Goal: Information Seeking & Learning: Check status

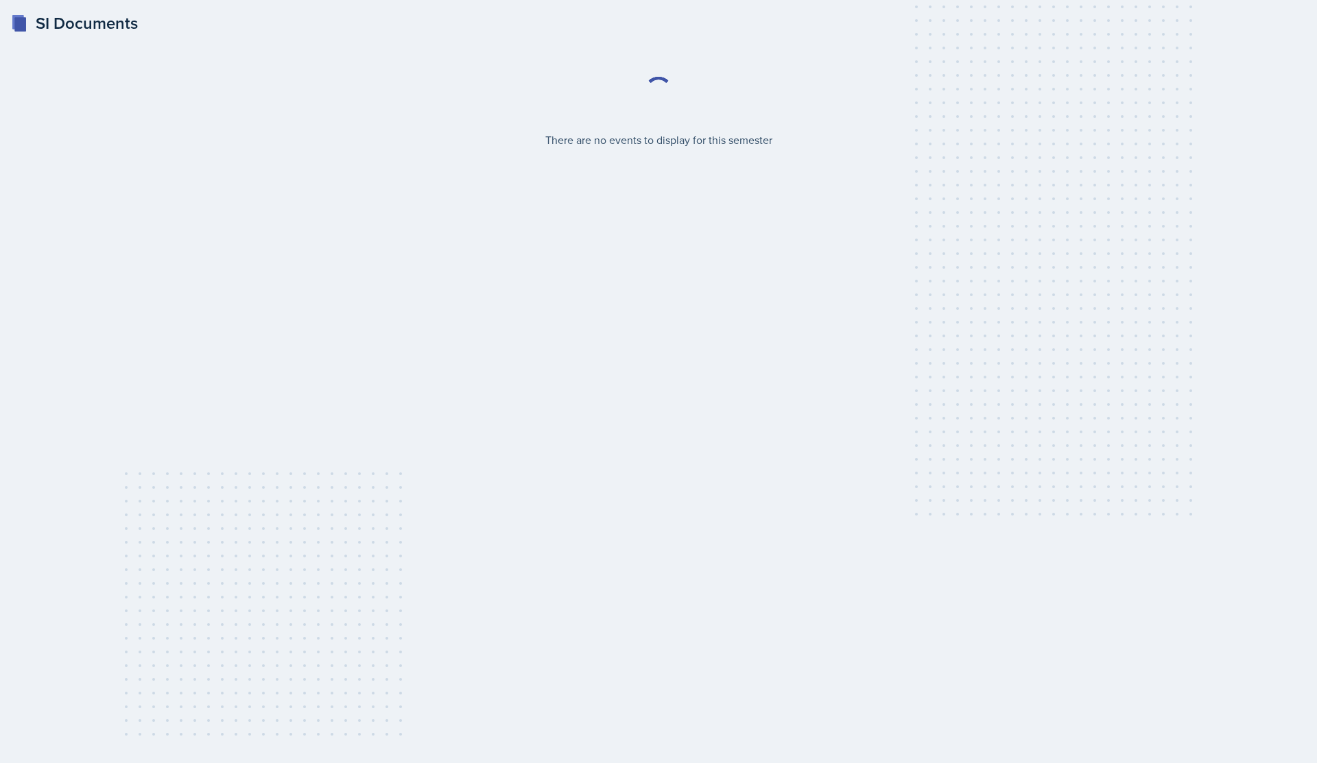
select select "2bed604d-1099-4043-b1bc-2365e8740244"
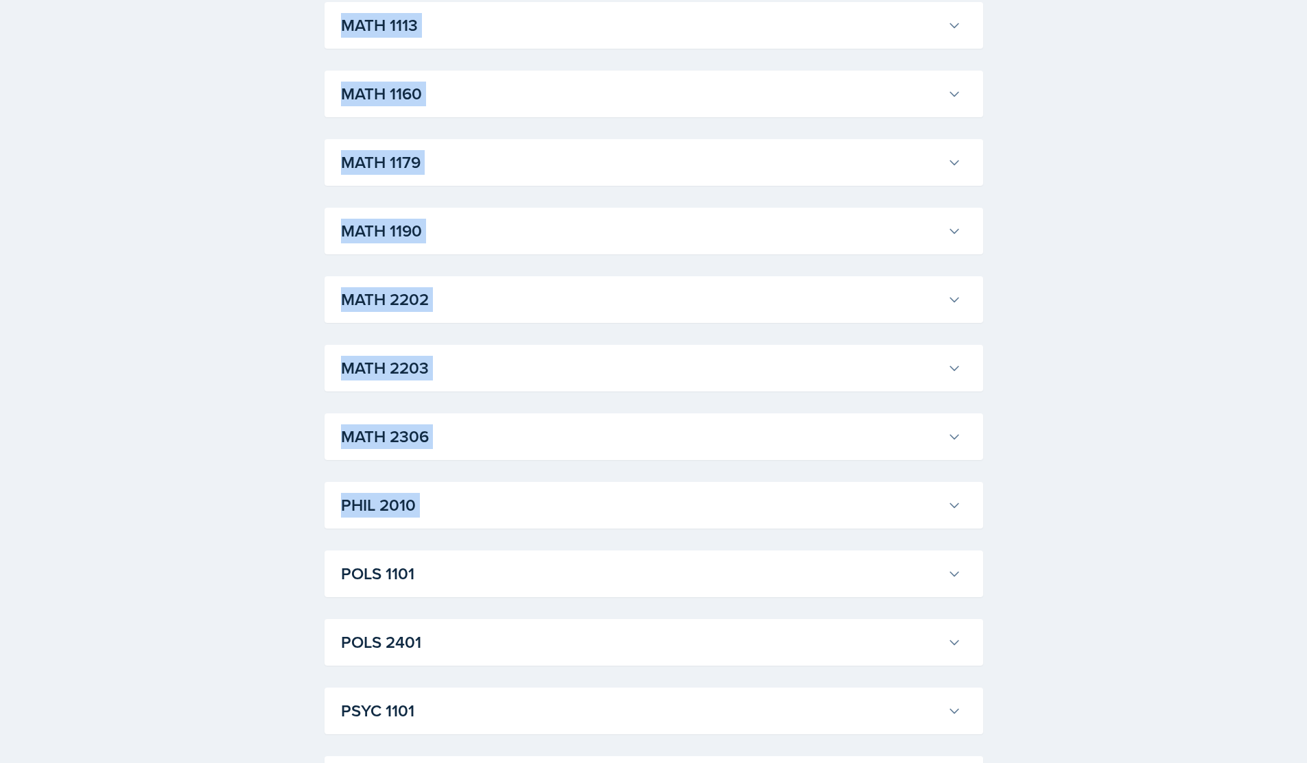
scroll to position [1690, 0]
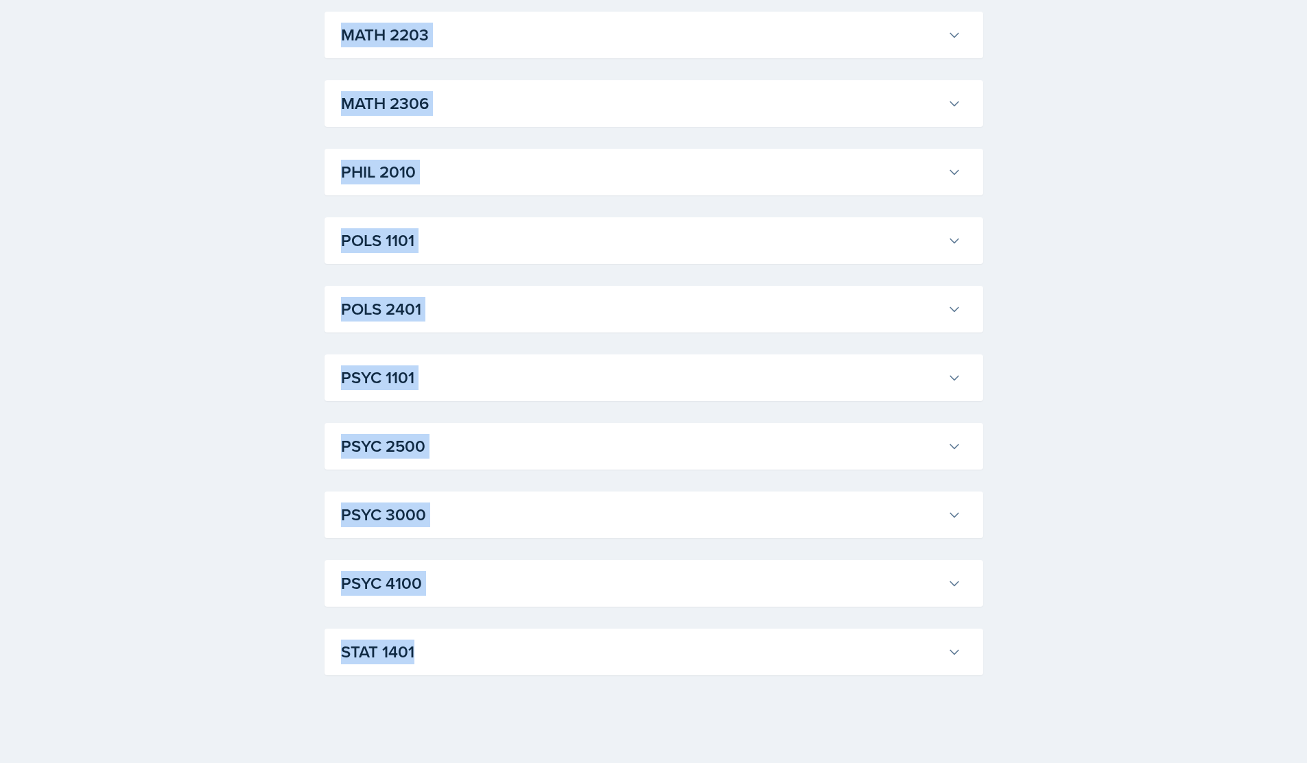
drag, startPoint x: 1316, startPoint y: 69, endPoint x: 1314, endPoint y: 752, distance: 683.8
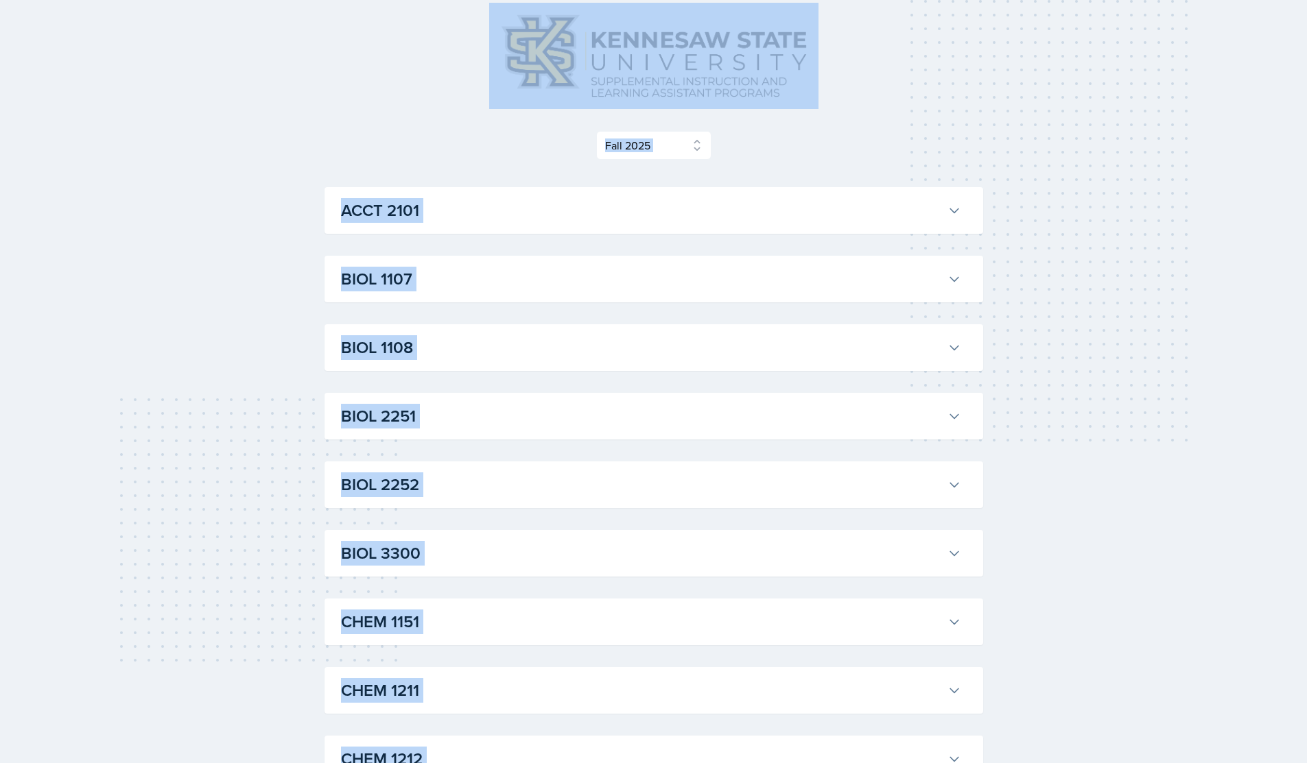
scroll to position [20, 0]
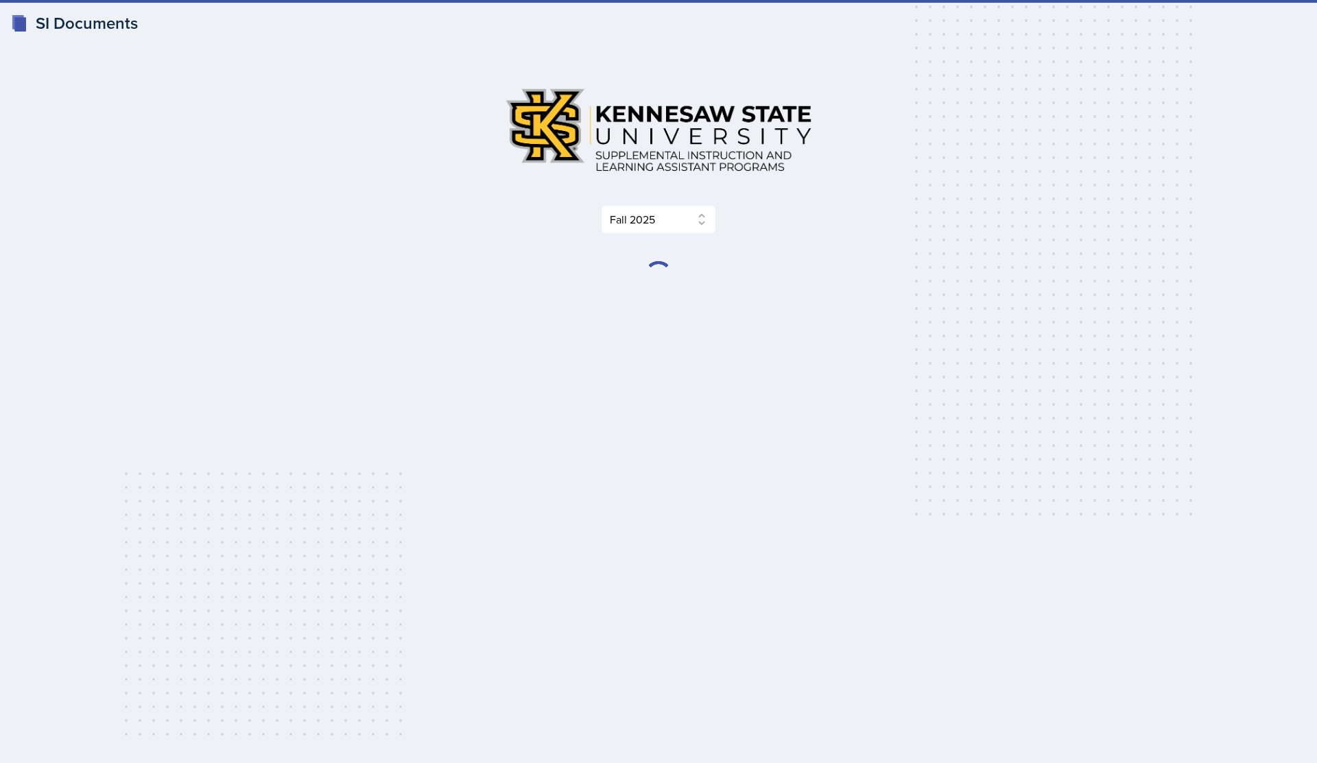
select select "2bed604d-1099-4043-b1bc-2365e8740244"
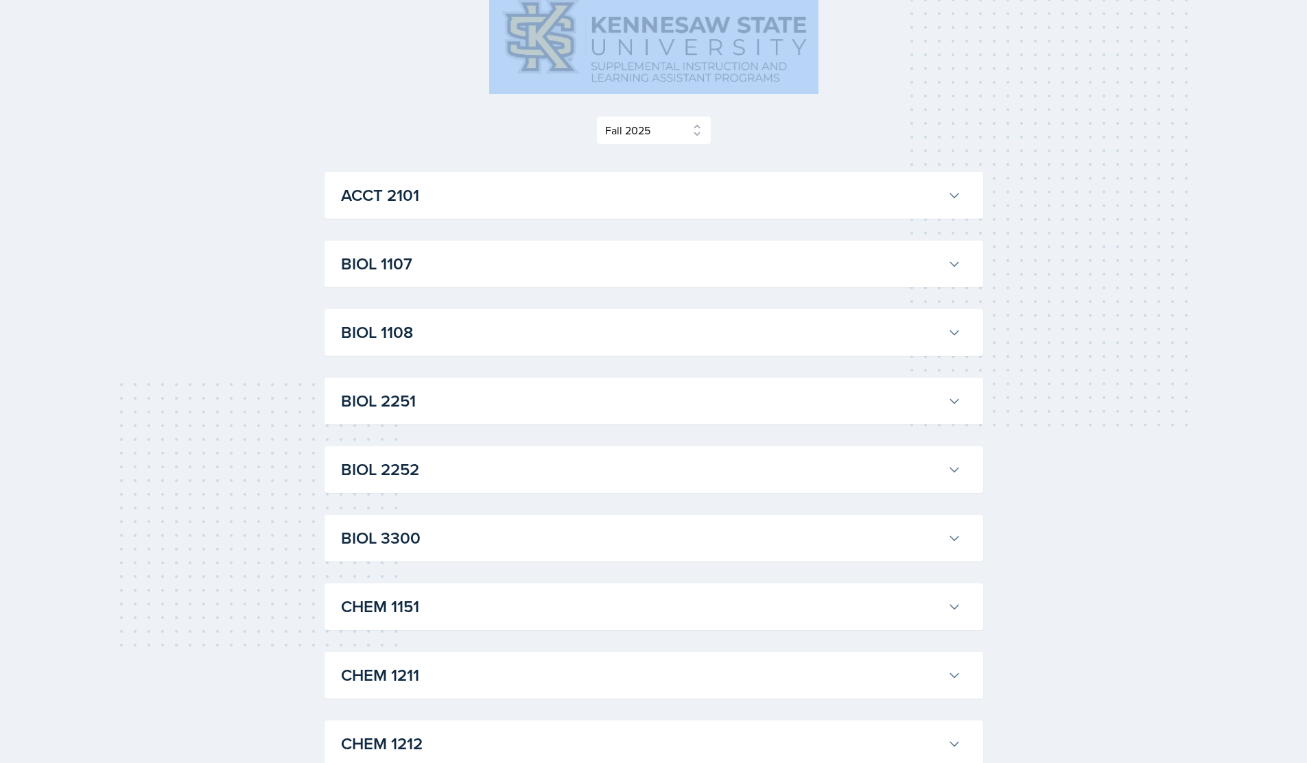
scroll to position [86, 0]
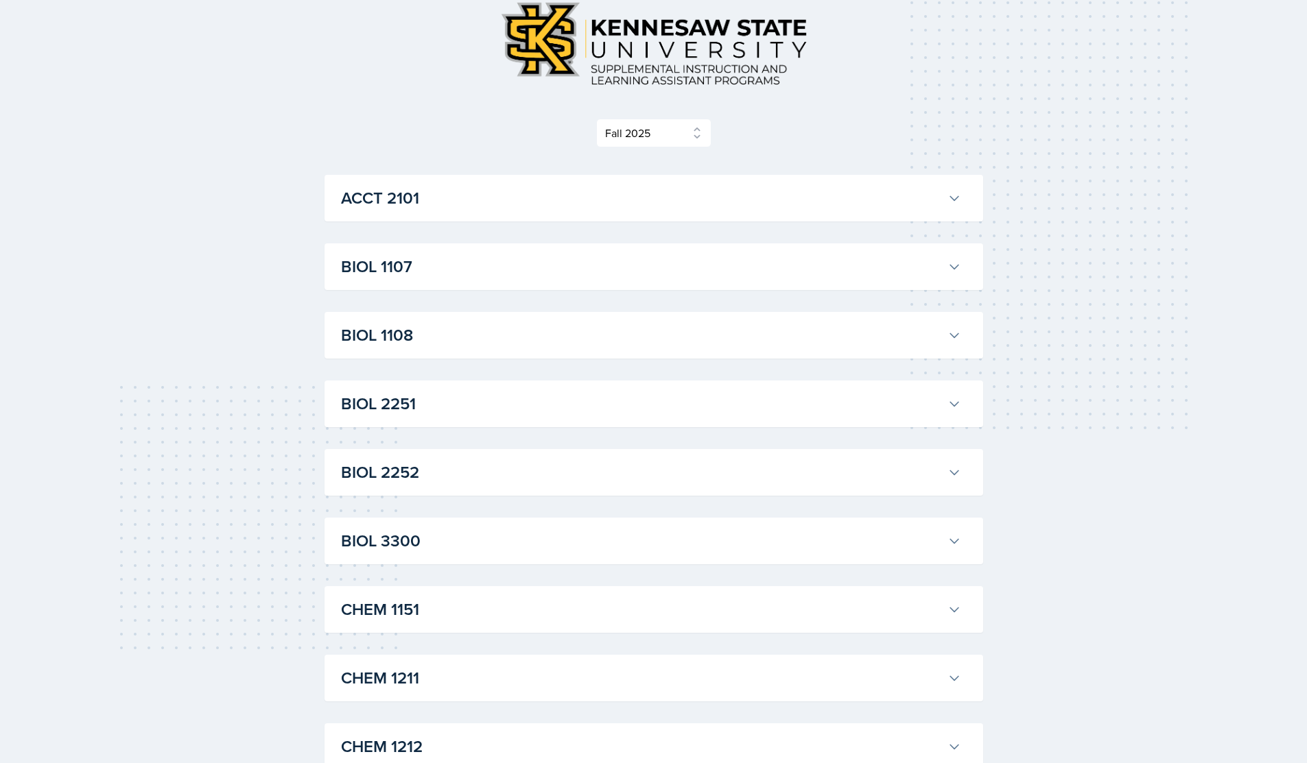
drag, startPoint x: 1316, startPoint y: 69, endPoint x: 1279, endPoint y: 96, distance: 45.7
